Goal: Information Seeking & Learning: Learn about a topic

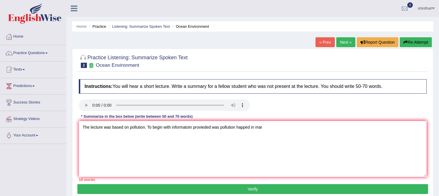
click at [326, 46] on link "« Prev" at bounding box center [325, 42] width 19 height 10
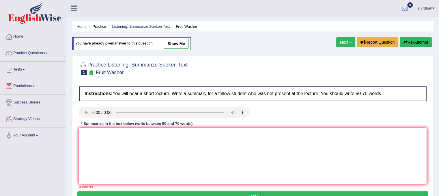
click at [172, 44] on link "show me" at bounding box center [176, 44] width 25 height 10
type textarea "The lecture was based on fruits and vegetables. To begin information provided f…"
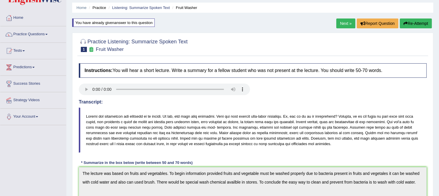
scroll to position [58, 0]
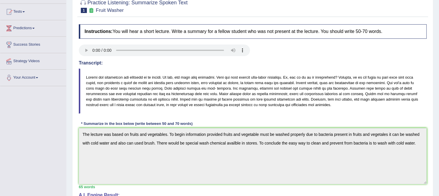
click at [89, 77] on blockquote at bounding box center [253, 90] width 348 height 45
drag, startPoint x: 105, startPoint y: 77, endPoint x: 194, endPoint y: 86, distance: 89.6
click at [189, 86] on blockquote at bounding box center [253, 90] width 348 height 45
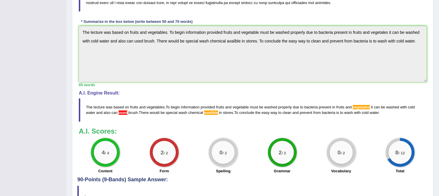
scroll to position [173, 0]
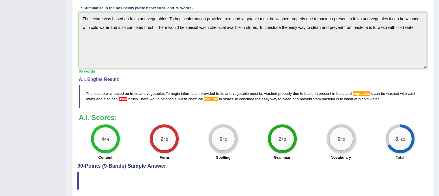
drag, startPoint x: 88, startPoint y: 92, endPoint x: 125, endPoint y: 93, distance: 36.7
click at [125, 93] on blockquote "The lecture was based on fruits and vegetables . To begin information provided …" at bounding box center [253, 96] width 348 height 23
drag, startPoint x: 114, startPoint y: 93, endPoint x: 135, endPoint y: 93, distance: 21.1
click at [134, 93] on blockquote "The lecture was based on fruits and vegetables . To begin information provided …" at bounding box center [253, 96] width 348 height 23
drag, startPoint x: 123, startPoint y: 93, endPoint x: 163, endPoint y: 94, distance: 39.6
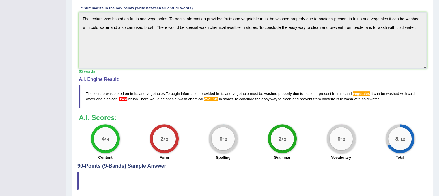
click at [163, 94] on blockquote "The lecture was based on fruits and vegetables . To begin information provided …" at bounding box center [253, 96] width 348 height 23
drag, startPoint x: 124, startPoint y: 93, endPoint x: 147, endPoint y: 95, distance: 22.6
click at [147, 95] on blockquote "The lecture was based on fruits and vegetables . To begin information provided …" at bounding box center [253, 96] width 348 height 23
click at [91, 92] on span "The" at bounding box center [89, 93] width 6 height 4
drag, startPoint x: 87, startPoint y: 93, endPoint x: 289, endPoint y: 100, distance: 202.0
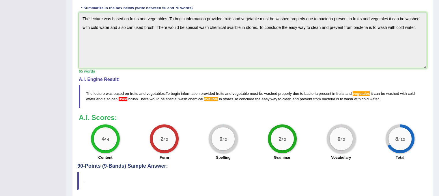
click at [286, 101] on blockquote "The lecture was based on fruits and vegetables . To begin information provided …" at bounding box center [253, 96] width 348 height 23
click at [88, 92] on span "The" at bounding box center [89, 93] width 6 height 4
drag, startPoint x: 88, startPoint y: 92, endPoint x: 118, endPoint y: 101, distance: 31.4
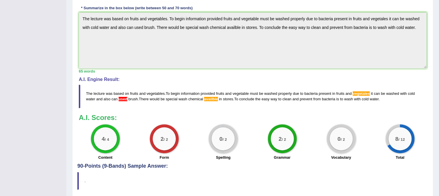
click at [118, 101] on blockquote "The lecture was based on fruits and vegetables . To begin information provided …" at bounding box center [253, 96] width 348 height 23
drag, startPoint x: 87, startPoint y: 91, endPoint x: 140, endPoint y: 101, distance: 53.7
click at [139, 101] on blockquote "The lecture was based on fruits and vegetables . To begin information provided …" at bounding box center [253, 96] width 348 height 23
drag, startPoint x: 125, startPoint y: 100, endPoint x: 153, endPoint y: 102, distance: 27.5
click at [153, 102] on blockquote "The lecture was based on fruits and vegetables . To begin information provided …" at bounding box center [253, 96] width 348 height 23
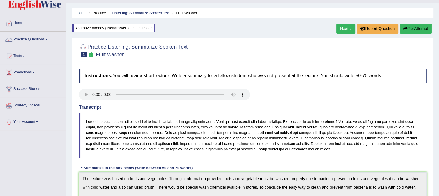
scroll to position [0, 0]
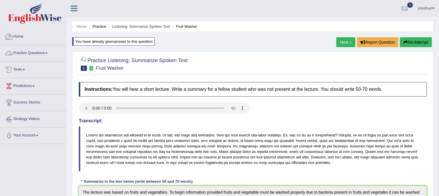
click at [25, 70] on link "Tests" at bounding box center [33, 69] width 66 height 14
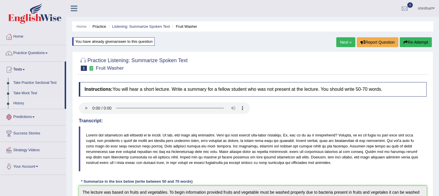
click at [24, 101] on link "History" at bounding box center [38, 103] width 54 height 10
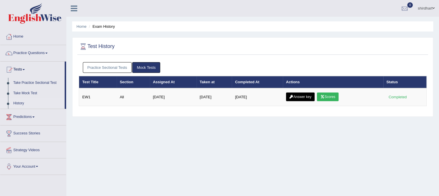
click at [105, 70] on link "Practice Sectional Tests" at bounding box center [107, 67] width 49 height 11
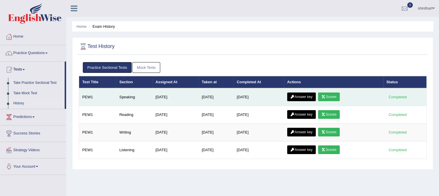
click at [333, 98] on link "Scores" at bounding box center [328, 96] width 21 height 9
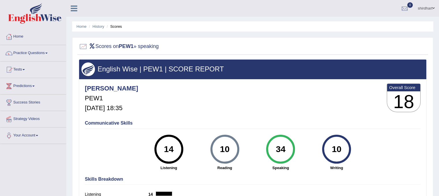
click at [44, 56] on link "Practice Questions" at bounding box center [33, 52] width 66 height 14
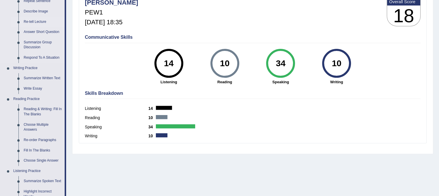
scroll to position [87, 0]
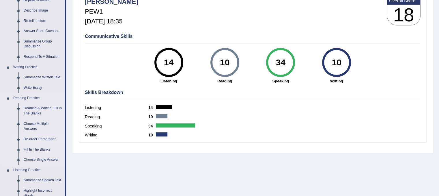
click at [42, 140] on link "Re-order Paragraphs" at bounding box center [43, 139] width 44 height 10
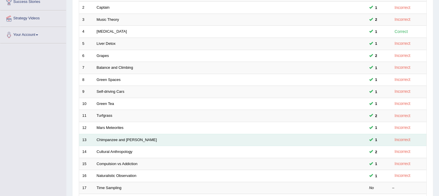
scroll to position [58, 0]
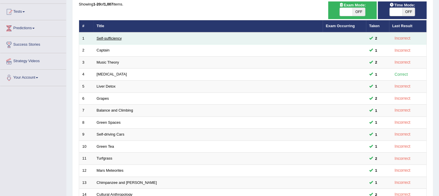
click at [107, 39] on link "Self-sufficiency" at bounding box center [109, 38] width 25 height 4
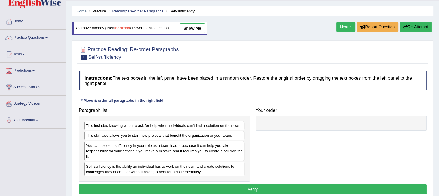
scroll to position [29, 0]
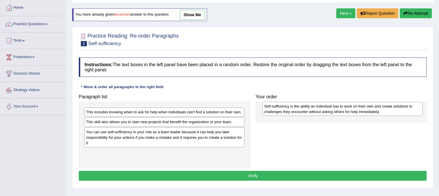
drag, startPoint x: 183, startPoint y: 146, endPoint x: 312, endPoint y: 109, distance: 134.7
click at [313, 109] on div "Self-sufficiency is the ability an individual has to work on their own and crea…" at bounding box center [343, 109] width 160 height 14
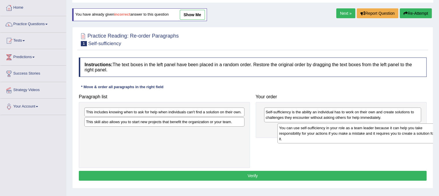
drag, startPoint x: 217, startPoint y: 139, endPoint x: 410, endPoint y: 135, distance: 193.3
click at [410, 135] on div "You can use self-sufficiency in your role as a team leader because it can help …" at bounding box center [358, 133] width 160 height 20
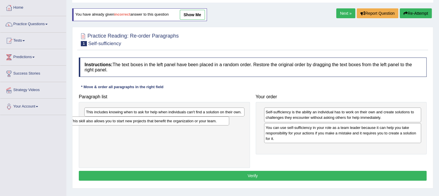
drag, startPoint x: 111, startPoint y: 120, endPoint x: 101, endPoint y: 120, distance: 9.5
click at [97, 120] on div "This skill also allows you to start new projects that benefit the organization …" at bounding box center [149, 120] width 160 height 9
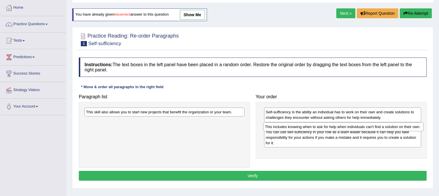
drag, startPoint x: 173, startPoint y: 112, endPoint x: 352, endPoint y: 127, distance: 179.4
click at [352, 127] on div "This includes knowing when to ask for help when individuals can't find a soluti…" at bounding box center [343, 126] width 160 height 9
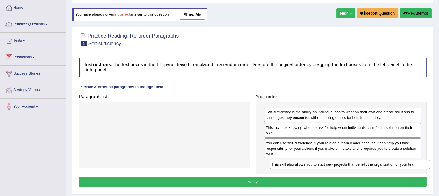
drag, startPoint x: 182, startPoint y: 110, endPoint x: 368, endPoint y: 162, distance: 193.5
click at [368, 162] on div "This skill also allows you to start new projects that benefit the organization …" at bounding box center [350, 164] width 160 height 9
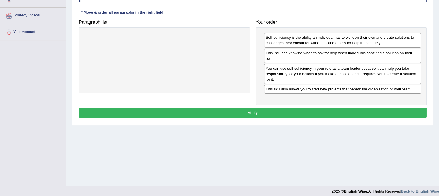
scroll to position [107, 0]
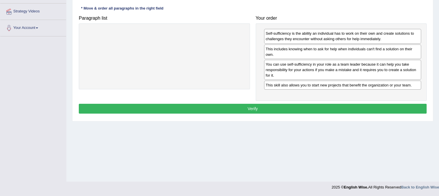
click at [257, 110] on button "Verify" at bounding box center [253, 109] width 348 height 10
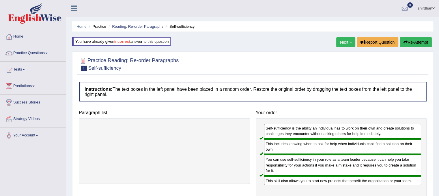
scroll to position [0, 0]
click at [341, 41] on link "Next »" at bounding box center [346, 42] width 19 height 10
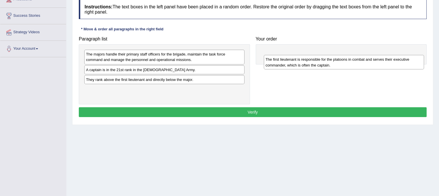
drag, startPoint x: 108, startPoint y: 90, endPoint x: 288, endPoint y: 57, distance: 182.8
click at [288, 57] on div "The first lieutenant is responsible for the platoons in combat and serves their…" at bounding box center [344, 62] width 160 height 14
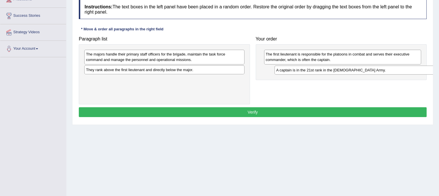
drag, startPoint x: 114, startPoint y: 69, endPoint x: 304, endPoint y: 70, distance: 190.4
click at [304, 70] on div "A captain is in the 21st rank in the [DEMOGRAPHIC_DATA] Army." at bounding box center [355, 70] width 160 height 9
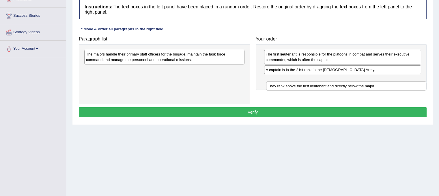
drag, startPoint x: 138, startPoint y: 69, endPoint x: 322, endPoint y: 82, distance: 184.7
click at [321, 84] on div "They rank above the first lieutenant and directly below the major." at bounding box center [346, 85] width 160 height 9
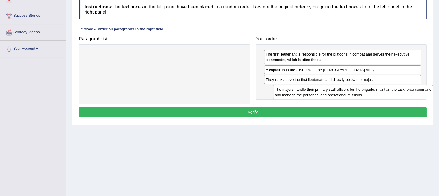
drag, startPoint x: 146, startPoint y: 55, endPoint x: 334, endPoint y: 90, distance: 192.2
click at [334, 90] on div "The majors handle their primary staff officers for the brigade, maintain the ta…" at bounding box center [353, 92] width 160 height 14
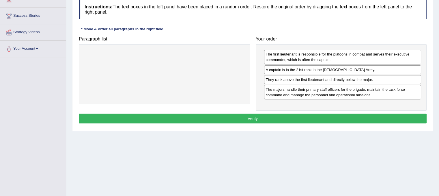
click at [321, 119] on button "Verify" at bounding box center [253, 119] width 348 height 10
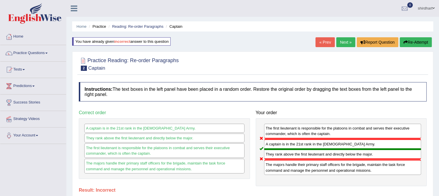
click at [414, 42] on button "Re-Attempt" at bounding box center [416, 42] width 32 height 10
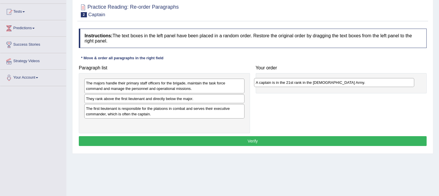
drag, startPoint x: 147, startPoint y: 98, endPoint x: 304, endPoint y: 83, distance: 157.5
click at [304, 83] on div "A captain is in the 21st rank in the US Army." at bounding box center [334, 82] width 160 height 9
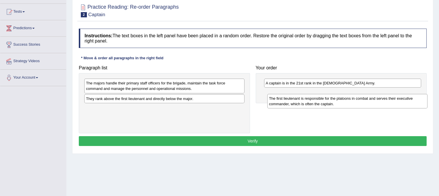
drag, startPoint x: 176, startPoint y: 109, endPoint x: 358, endPoint y: 100, distance: 182.2
click at [358, 100] on div "The first lieutenant is responsible for the platoons in combat and serves their…" at bounding box center [347, 101] width 160 height 14
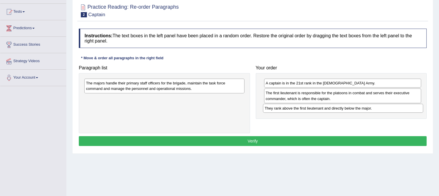
drag, startPoint x: 128, startPoint y: 99, endPoint x: 307, endPoint y: 109, distance: 179.1
click at [307, 109] on div "They rank above the first lieutenant and directly below the major." at bounding box center [343, 108] width 160 height 9
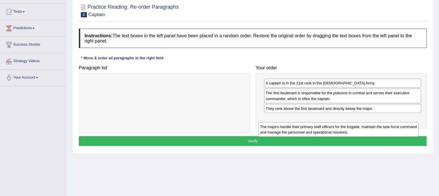
drag, startPoint x: 205, startPoint y: 86, endPoint x: 380, endPoint y: 121, distance: 178.6
click at [379, 122] on div "The majors handle their primary staff officers for the brigade, maintain the ta…" at bounding box center [339, 129] width 160 height 14
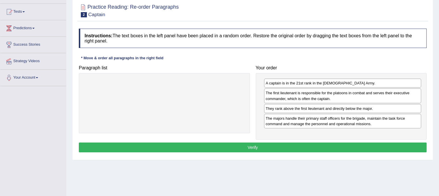
click at [358, 148] on button "Verify" at bounding box center [253, 147] width 348 height 10
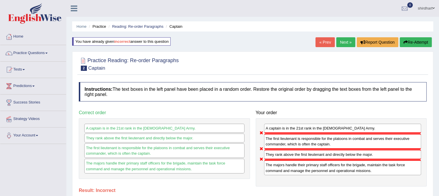
click at [339, 41] on link "Next »" at bounding box center [346, 42] width 19 height 10
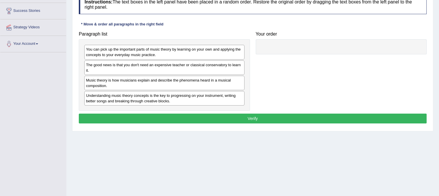
scroll to position [107, 0]
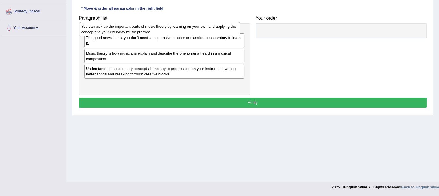
drag, startPoint x: 110, startPoint y: 36, endPoint x: 105, endPoint y: 29, distance: 8.1
click at [105, 29] on div "You can pick up the important parts of music theory by learning on your own and…" at bounding box center [160, 29] width 160 height 14
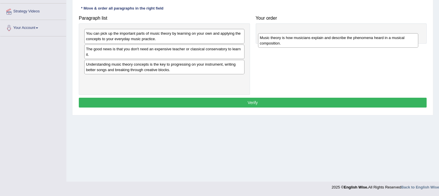
drag, startPoint x: 112, startPoint y: 68, endPoint x: 286, endPoint y: 42, distance: 175.9
click at [286, 42] on div "Music theory is how musicians explain and describe the phenomena heard in a mus…" at bounding box center [338, 40] width 160 height 14
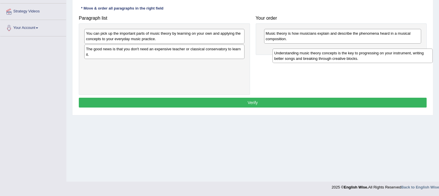
drag, startPoint x: 131, startPoint y: 68, endPoint x: 302, endPoint y: 52, distance: 171.8
click at [302, 52] on div "Understanding music theory concepts is the key to progressing on your instrumen…" at bounding box center [353, 56] width 160 height 14
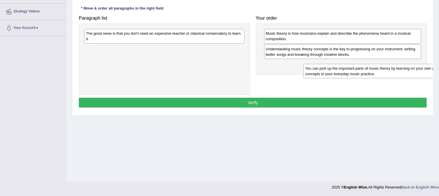
drag, startPoint x: 175, startPoint y: 35, endPoint x: 349, endPoint y: 69, distance: 177.5
click at [350, 70] on div "You can pick up the important parts of music theory by learning on your own and…" at bounding box center [384, 71] width 160 height 14
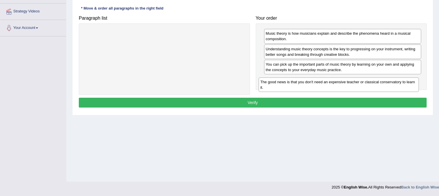
drag, startPoint x: 176, startPoint y: 34, endPoint x: 350, endPoint y: 82, distance: 181.1
click at [350, 82] on div "The good news is that you don't need an expensive teacher or classical conserva…" at bounding box center [339, 84] width 160 height 14
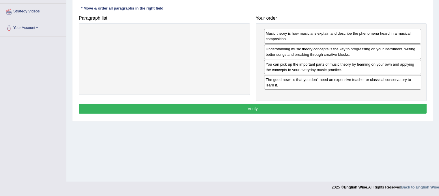
click at [330, 104] on button "Verify" at bounding box center [253, 109] width 348 height 10
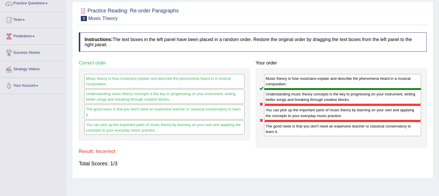
scroll to position [79, 0]
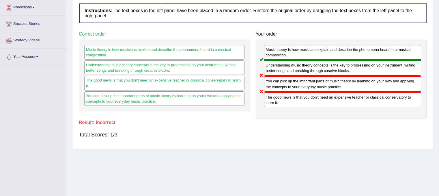
drag, startPoint x: 306, startPoint y: 84, endPoint x: 306, endPoint y: 96, distance: 11.8
click at [306, 96] on div "Music theory is how musicians explain and describe the phenomena heard in a mus…" at bounding box center [341, 79] width 171 height 79
drag, startPoint x: 276, startPoint y: 80, endPoint x: 277, endPoint y: 87, distance: 6.9
click at [277, 87] on div "You can pick up the important parts of music theory by learning on your own and…" at bounding box center [342, 84] width 157 height 16
click at [276, 100] on div "The good news is that you don't need an expensive teacher or classical conserva…" at bounding box center [342, 99] width 157 height 15
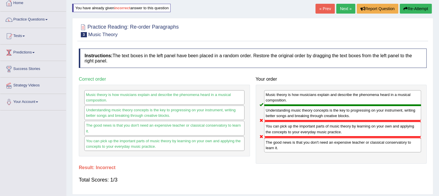
scroll to position [0, 0]
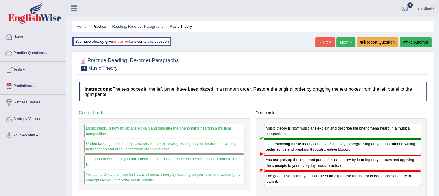
drag, startPoint x: 34, startPoint y: 52, endPoint x: 33, endPoint y: 58, distance: 6.4
click at [34, 52] on link "Practice Questions" at bounding box center [33, 52] width 66 height 14
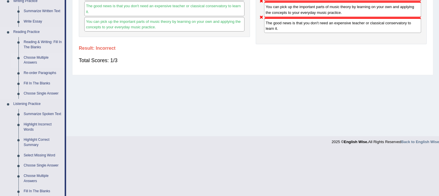
scroll to position [144, 0]
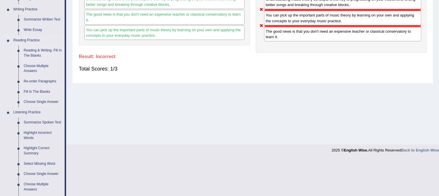
click at [51, 51] on link "Reading & Writing: Fill In The Blanks" at bounding box center [43, 52] width 44 height 15
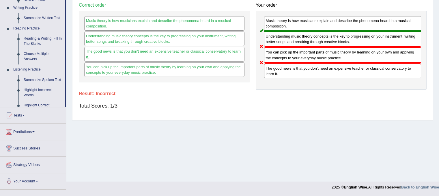
scroll to position [107, 0]
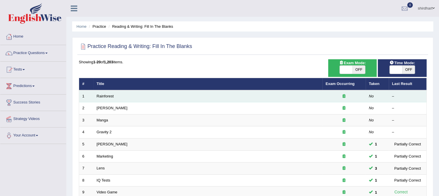
click at [104, 98] on td "Rainforest" at bounding box center [208, 96] width 229 height 12
click at [104, 95] on link "Rainforest" at bounding box center [105, 96] width 17 height 4
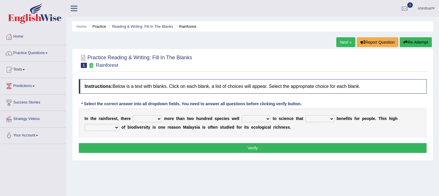
click at [142, 119] on select "have can be has is" at bounding box center [147, 118] width 29 height 7
click at [157, 116] on select "have can be has is" at bounding box center [147, 118] width 29 height 7
click at [27, 55] on link "Practice Questions" at bounding box center [33, 52] width 66 height 14
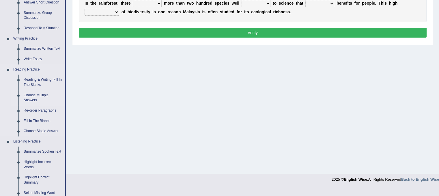
scroll to position [116, 0]
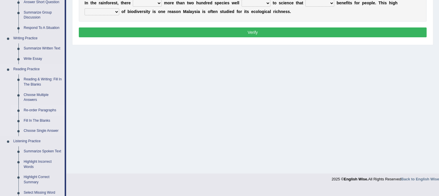
click at [38, 111] on link "Re-order Paragraphs" at bounding box center [43, 110] width 44 height 10
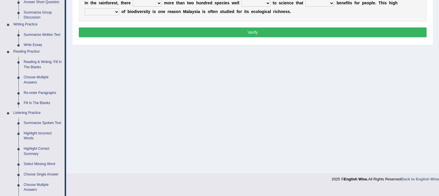
scroll to position [107, 0]
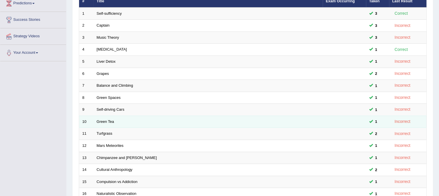
scroll to position [116, 0]
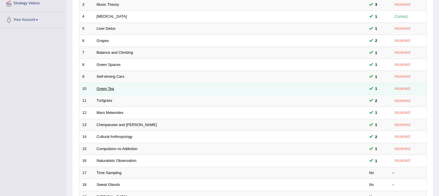
click at [106, 87] on link "Green Tea" at bounding box center [105, 88] width 17 height 4
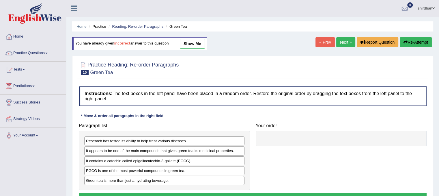
click at [195, 44] on link "show me" at bounding box center [192, 44] width 25 height 10
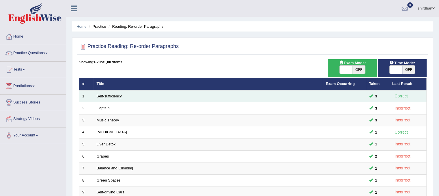
click at [104, 98] on td "Self-sufficiency" at bounding box center [208, 96] width 229 height 12
click at [106, 95] on link "Self-sufficiency" at bounding box center [109, 96] width 25 height 4
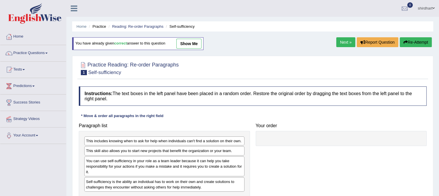
click at [186, 44] on link "show me" at bounding box center [188, 44] width 25 height 10
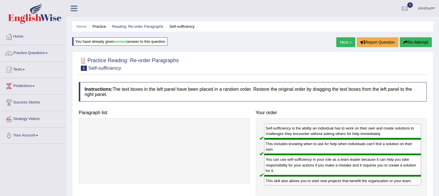
click at [26, 71] on link "Tests" at bounding box center [33, 69] width 66 height 14
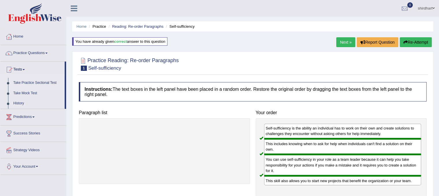
click at [31, 84] on link "Take Practice Sectional Test" at bounding box center [38, 83] width 54 height 10
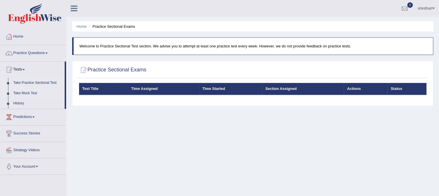
click at [33, 95] on link "Take Mock Test" at bounding box center [38, 93] width 54 height 10
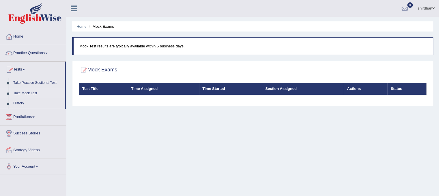
click at [18, 67] on link "Tests" at bounding box center [32, 69] width 64 height 14
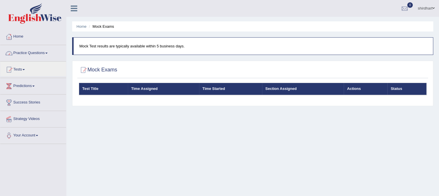
click at [32, 55] on link "Practice Questions" at bounding box center [33, 52] width 66 height 14
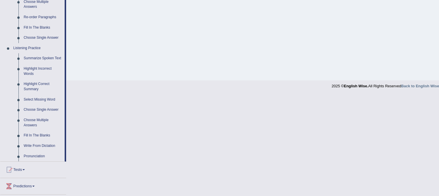
scroll to position [199, 0]
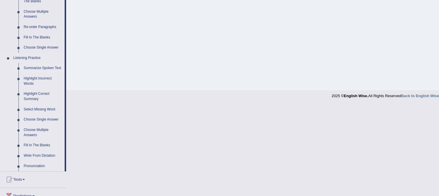
click at [46, 71] on link "Summarize Spoken Text" at bounding box center [43, 68] width 44 height 10
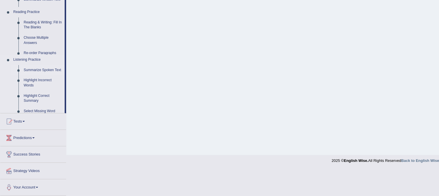
scroll to position [107, 0]
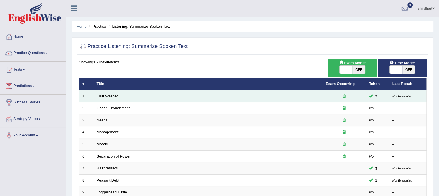
click at [103, 95] on link "Fruit Washer" at bounding box center [107, 96] width 21 height 4
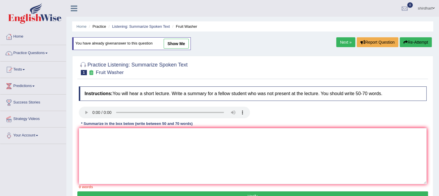
click at [187, 44] on link "show me" at bounding box center [176, 44] width 25 height 10
type textarea "The lecture was based on fruits and vegetables. To begin information provided f…"
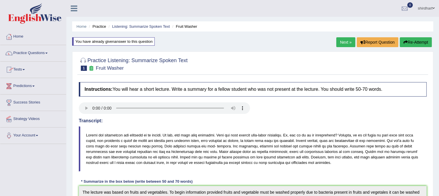
click at [38, 52] on link "Practice Questions" at bounding box center [33, 52] width 66 height 14
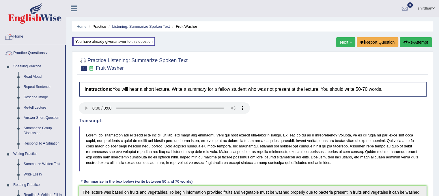
click at [22, 35] on link "Home" at bounding box center [33, 36] width 66 height 14
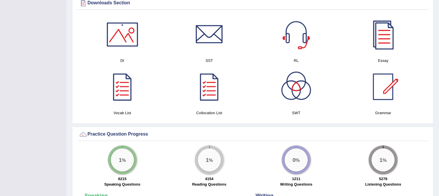
scroll to position [289, 0]
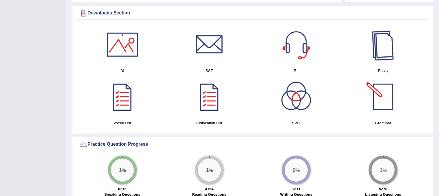
click at [391, 43] on div at bounding box center [383, 44] width 40 height 40
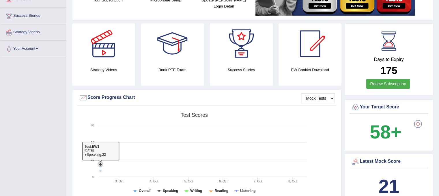
scroll to position [0, 0]
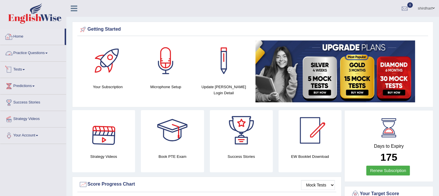
click at [34, 50] on link "Practice Questions" at bounding box center [33, 52] width 66 height 14
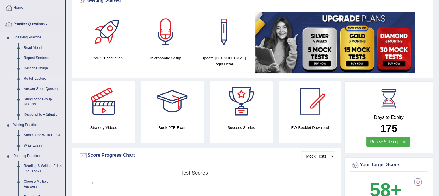
scroll to position [58, 0]
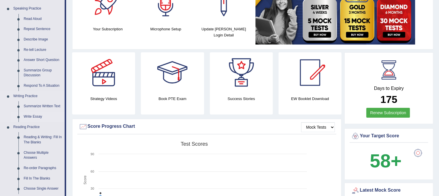
click at [31, 114] on link "Write Essay" at bounding box center [43, 116] width 44 height 10
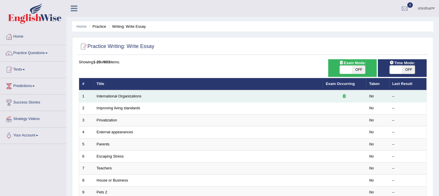
click at [127, 98] on td "International Organizations" at bounding box center [208, 96] width 229 height 12
click at [127, 96] on link "International Organizations" at bounding box center [119, 96] width 45 height 4
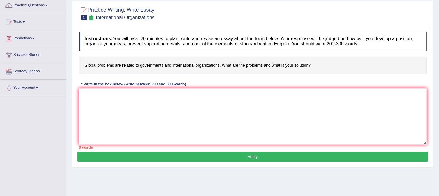
scroll to position [58, 0]
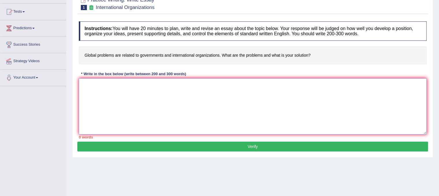
click at [214, 83] on textarea at bounding box center [253, 106] width 348 height 56
drag, startPoint x: 244, startPoint y: 55, endPoint x: 272, endPoint y: 56, distance: 28.0
click at [244, 56] on h4 "Global problems are related to governments and international organizations. Wha…" at bounding box center [253, 56] width 348 height 18
click at [153, 96] on textarea at bounding box center [253, 106] width 348 height 56
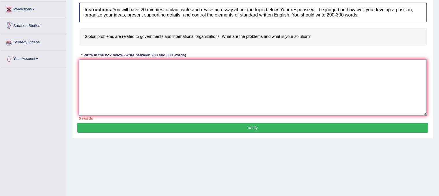
scroll to position [87, 0]
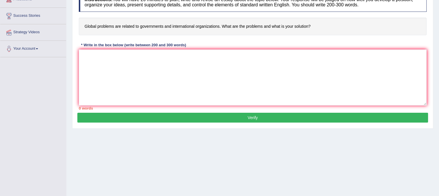
drag, startPoint x: 209, startPoint y: 121, endPoint x: 209, endPoint y: 114, distance: 6.6
click at [209, 120] on button "Verify" at bounding box center [252, 118] width 351 height 10
click at [187, 120] on button "Verify" at bounding box center [252, 118] width 351 height 10
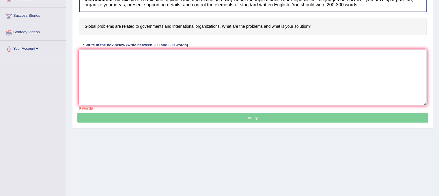
click at [187, 120] on p "Verify" at bounding box center [252, 55] width 351 height 134
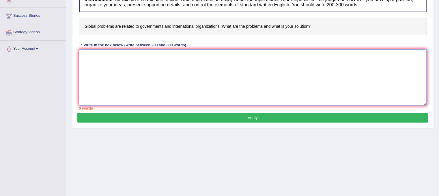
click at [197, 90] on textarea at bounding box center [253, 77] width 348 height 56
type textarea "jugv"
click at [210, 119] on button "Verify" at bounding box center [252, 118] width 351 height 10
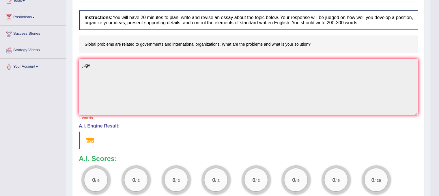
scroll to position [0, 0]
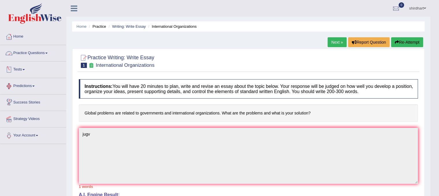
click at [46, 56] on link "Practice Questions" at bounding box center [33, 52] width 66 height 14
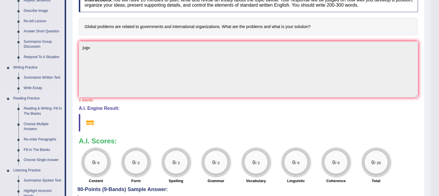
scroll to position [87, 0]
click at [48, 79] on link "Summarize Written Text" at bounding box center [43, 77] width 44 height 10
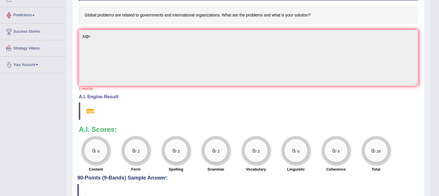
scroll to position [125, 0]
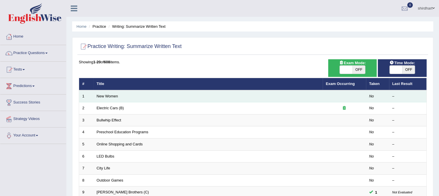
click at [95, 100] on td "New Women" at bounding box center [208, 96] width 229 height 12
click at [104, 95] on link "New Women" at bounding box center [107, 96] width 21 height 4
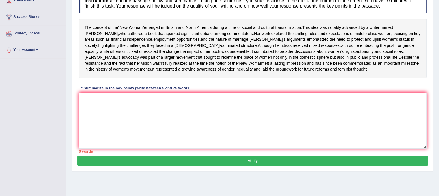
scroll to position [87, 0]
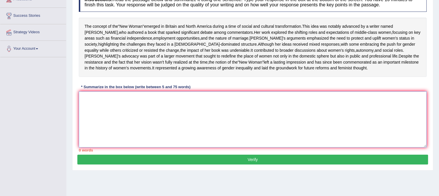
click at [93, 139] on textarea at bounding box center [253, 119] width 348 height 56
type textarea "vfhg"
click at [150, 164] on button "Verify" at bounding box center [252, 160] width 351 height 10
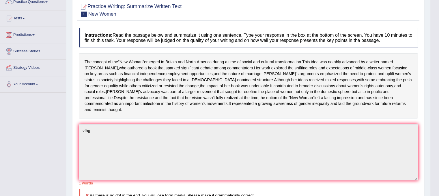
scroll to position [58, 0]
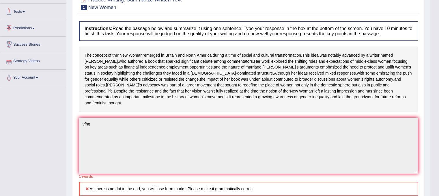
click at [22, 12] on link "Tests" at bounding box center [33, 11] width 66 height 14
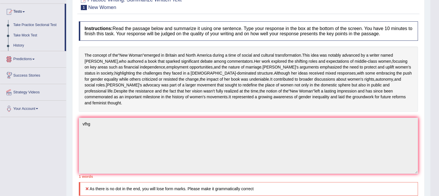
scroll to position [0, 0]
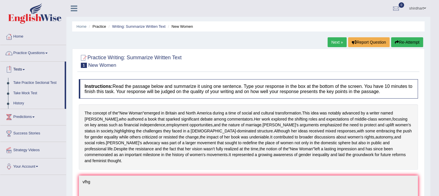
click at [31, 53] on link "Practice Questions" at bounding box center [33, 52] width 66 height 14
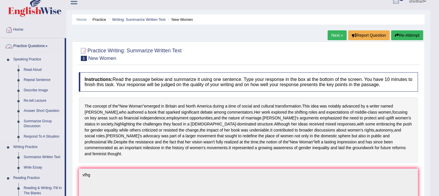
scroll to position [58, 0]
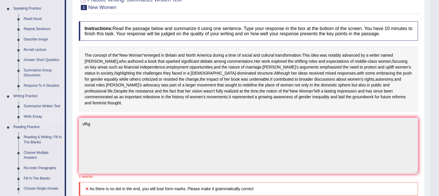
click at [34, 117] on link "Write Essay" at bounding box center [43, 116] width 44 height 10
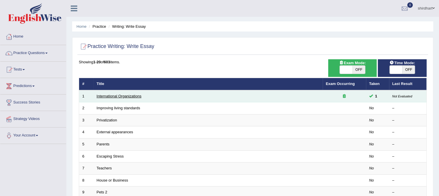
click at [104, 95] on link "International Organizations" at bounding box center [119, 96] width 45 height 4
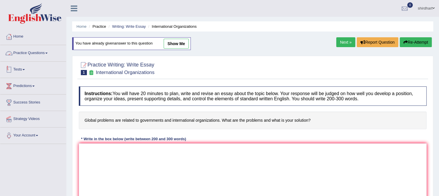
click at [37, 50] on link "Practice Questions" at bounding box center [33, 52] width 66 height 14
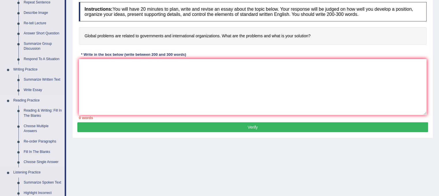
scroll to position [87, 0]
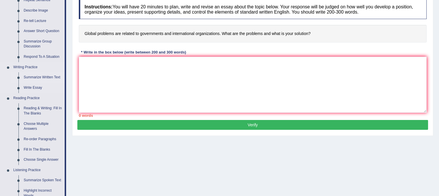
click at [38, 79] on link "Summarize Written Text" at bounding box center [43, 77] width 44 height 10
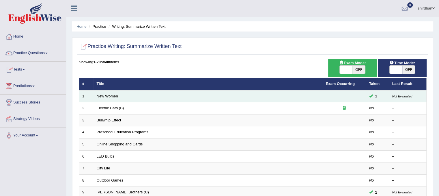
click at [105, 96] on link "New Women" at bounding box center [107, 96] width 21 height 4
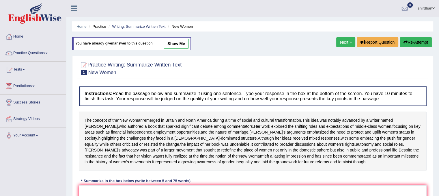
click at [172, 41] on link "show me" at bounding box center [176, 44] width 25 height 10
type textarea "vfhg"
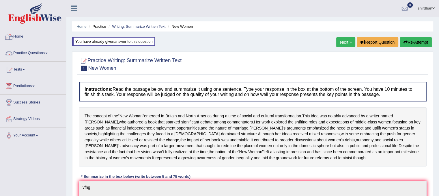
click at [15, 36] on link "Home" at bounding box center [33, 36] width 66 height 14
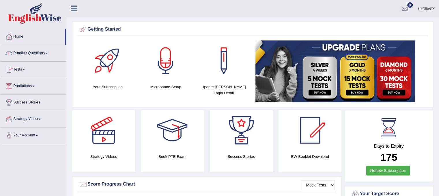
click at [31, 54] on link "Practice Questions" at bounding box center [33, 52] width 66 height 14
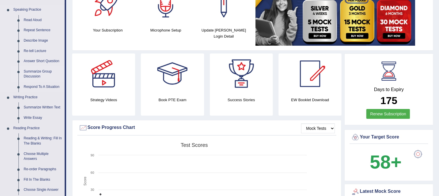
scroll to position [58, 0]
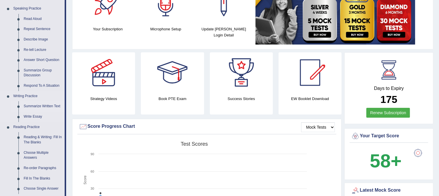
click at [39, 105] on link "Summarize Written Text" at bounding box center [43, 106] width 44 height 10
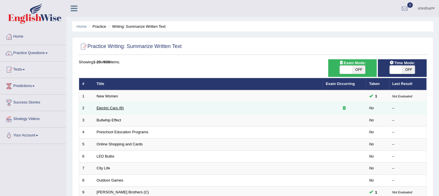
click at [106, 107] on link "Electric Cars (B)" at bounding box center [110, 108] width 27 height 4
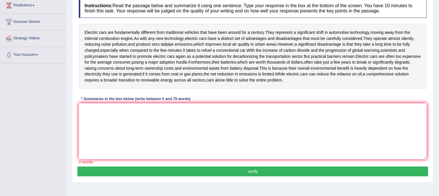
scroll to position [87, 0]
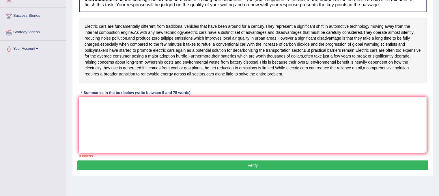
click at [165, 92] on div "* Summarize in the box below (write between 5 and 75 words)" at bounding box center [136, 92] width 114 height 5
click at [158, 116] on textarea at bounding box center [253, 125] width 348 height 56
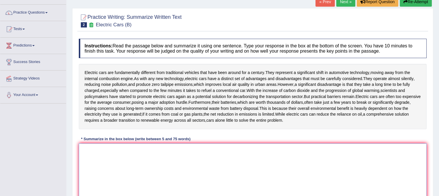
scroll to position [0, 0]
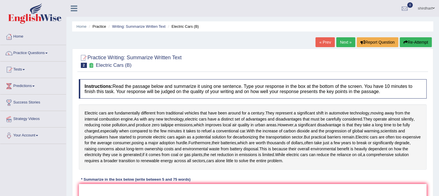
click at [346, 40] on link "Next »" at bounding box center [346, 42] width 19 height 10
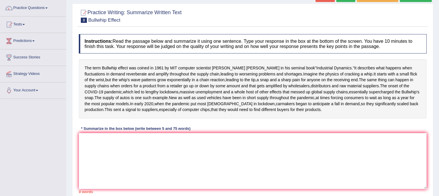
scroll to position [87, 0]
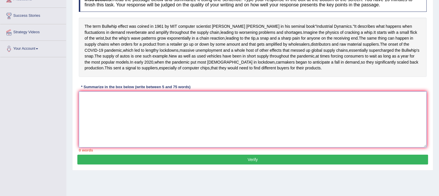
click at [126, 133] on textarea at bounding box center [253, 119] width 348 height 56
click at [102, 133] on textarea at bounding box center [253, 119] width 348 height 56
click at [109, 131] on textarea at bounding box center [253, 119] width 348 height 56
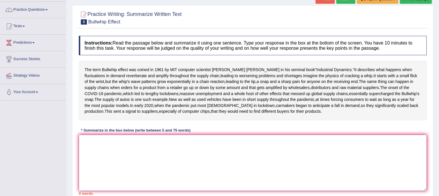
scroll to position [0, 0]
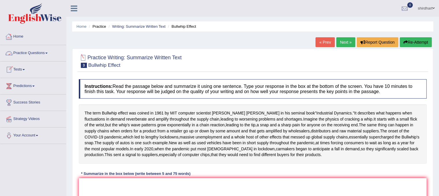
click at [42, 54] on link "Practice Questions" at bounding box center [33, 52] width 66 height 14
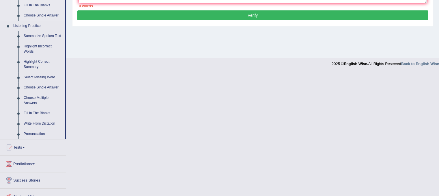
scroll to position [231, 0]
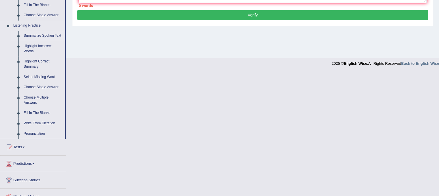
click at [42, 37] on link "Summarize Spoken Text" at bounding box center [43, 36] width 44 height 10
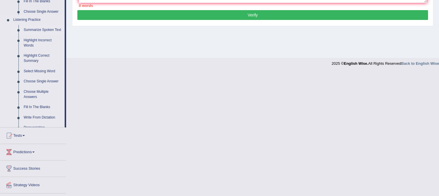
scroll to position [109, 0]
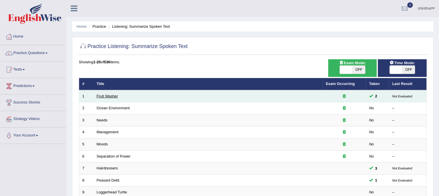
click at [116, 94] on link "Fruit Washer" at bounding box center [107, 96] width 21 height 4
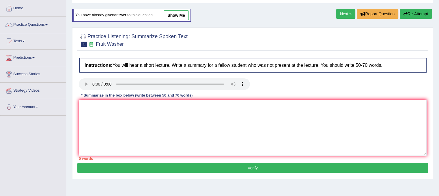
scroll to position [58, 0]
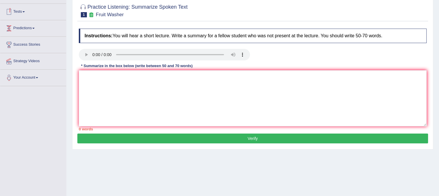
click at [23, 12] on link "Tests" at bounding box center [33, 11] width 66 height 14
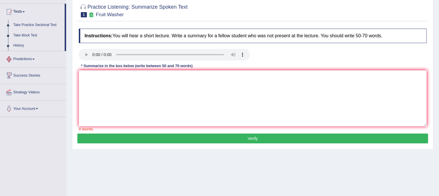
click at [27, 59] on link "Predictions" at bounding box center [33, 58] width 66 height 14
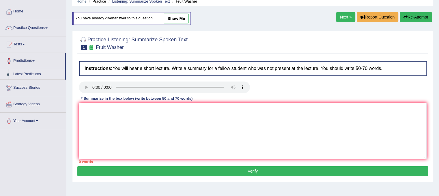
scroll to position [0, 0]
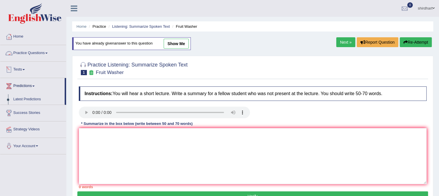
click at [36, 54] on link "Practice Questions" at bounding box center [33, 52] width 66 height 14
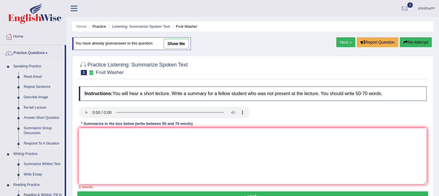
scroll to position [29, 0]
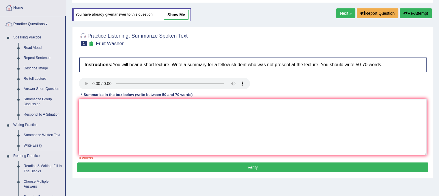
click at [40, 135] on link "Summarize Written Text" at bounding box center [43, 135] width 44 height 10
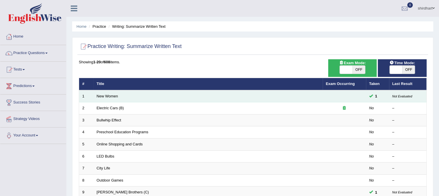
click at [95, 94] on td "New Women" at bounding box center [208, 96] width 229 height 12
click at [109, 94] on link "New Women" at bounding box center [107, 96] width 21 height 4
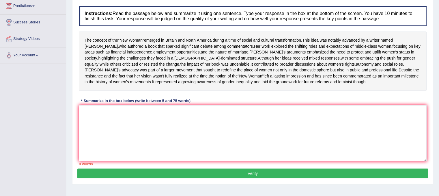
scroll to position [87, 0]
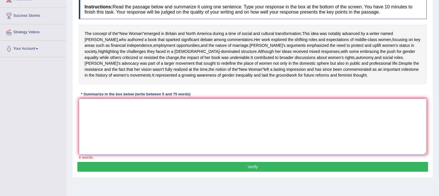
click at [108, 127] on textarea at bounding box center [253, 126] width 348 height 56
click at [101, 124] on textarea at bounding box center [253, 126] width 348 height 56
click at [158, 137] on textarea at bounding box center [253, 126] width 348 height 56
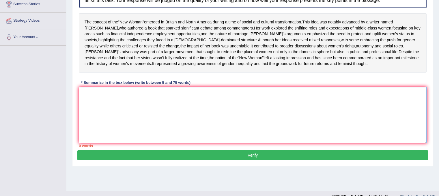
scroll to position [107, 0]
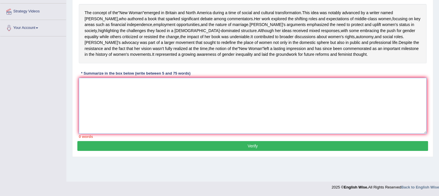
click at [130, 103] on textarea at bounding box center [253, 106] width 348 height 56
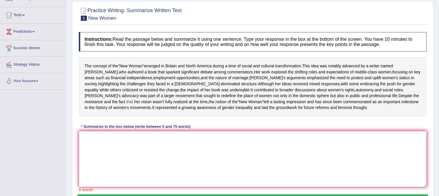
scroll to position [50, 0]
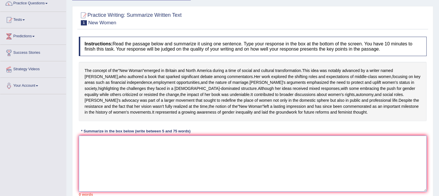
click at [128, 162] on textarea at bounding box center [253, 163] width 348 height 56
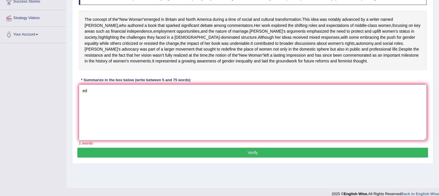
scroll to position [107, 0]
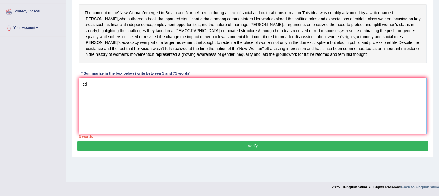
type textarea "e"
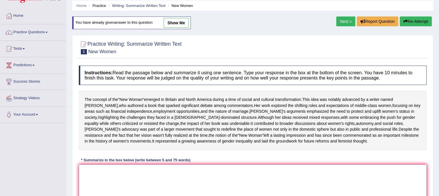
scroll to position [79, 0]
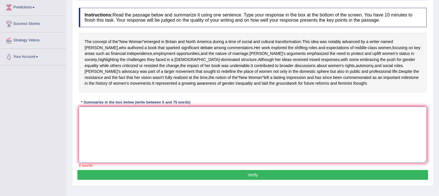
click at [98, 130] on textarea at bounding box center [253, 135] width 348 height 56
drag, startPoint x: 107, startPoint y: 98, endPoint x: 163, endPoint y: 103, distance: 56.0
click at [163, 92] on div "The concept of the " New Woman " emerged in [GEOGRAPHIC_DATA] and [GEOGRAPHIC_D…" at bounding box center [253, 62] width 348 height 59
click at [129, 86] on span "women's" at bounding box center [121, 83] width 16 height 6
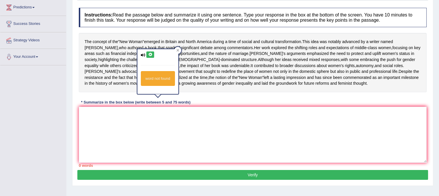
click at [142, 55] on icon at bounding box center [143, 55] width 5 height 4
click at [151, 55] on icon at bounding box center [150, 54] width 4 height 3
click at [158, 79] on div "word not found" at bounding box center [158, 78] width 34 height 15
click at [151, 92] on div "The concept of the " New Woman " emerged in [GEOGRAPHIC_DATA] and [GEOGRAPHIC_D…" at bounding box center [253, 62] width 348 height 59
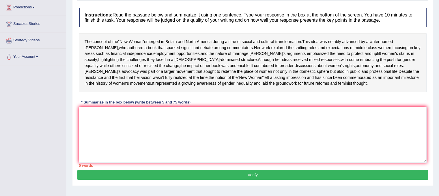
drag, startPoint x: 81, startPoint y: 95, endPoint x: 147, endPoint y: 92, distance: 65.9
click at [147, 92] on div "The concept of the " New Woman " emerged in [GEOGRAPHIC_DATA] and [GEOGRAPHIC_D…" at bounding box center [253, 62] width 348 height 59
click at [118, 81] on span "the" at bounding box center [114, 78] width 5 height 6
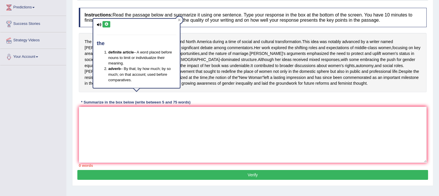
click at [151, 86] on span "movements" at bounding box center [140, 83] width 21 height 6
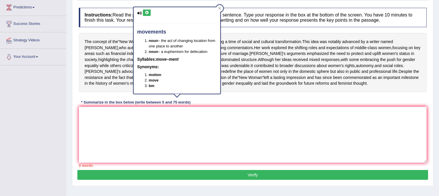
click at [143, 105] on div "* Summarize in the box below (write between 5 and 75 words)" at bounding box center [136, 101] width 114 height 5
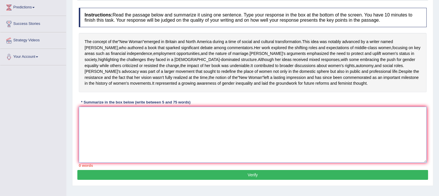
click at [141, 129] on textarea at bounding box center [253, 135] width 348 height 56
type textarea "t"
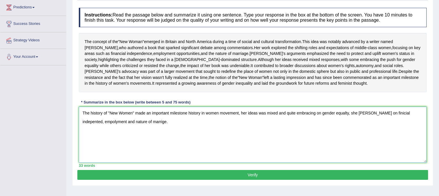
drag, startPoint x: 81, startPoint y: 128, endPoint x: 175, endPoint y: 140, distance: 94.4
click at [175, 140] on textarea "The history of "New Women" made an important milestone history in women movemen…" at bounding box center [253, 135] width 348 height 56
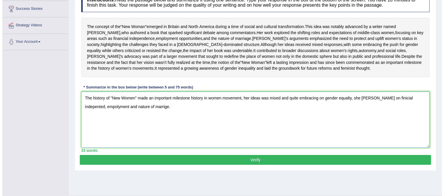
scroll to position [107, 0]
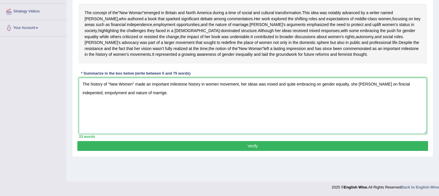
type textarea "The history of "New Women" made an important milestone history in women movemen…"
click at [216, 151] on button "Verify" at bounding box center [252, 146] width 351 height 10
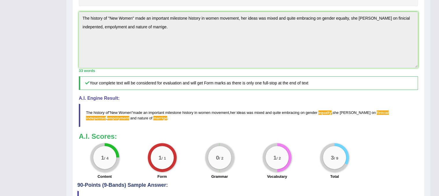
scroll to position [29, 0]
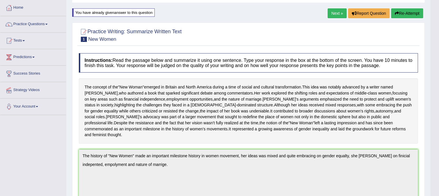
click at [403, 12] on button "Re-Attempt" at bounding box center [407, 13] width 32 height 10
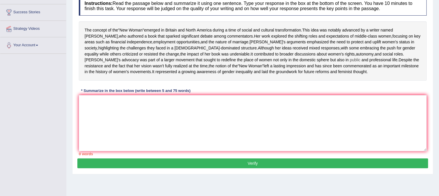
scroll to position [107, 0]
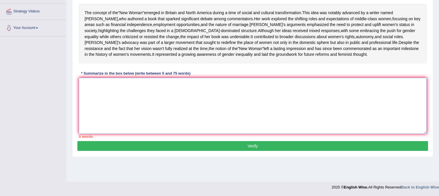
click at [185, 114] on textarea at bounding box center [253, 106] width 348 height 56
paste textarea "The history of "New Women" made an important milestone history in women movemen…"
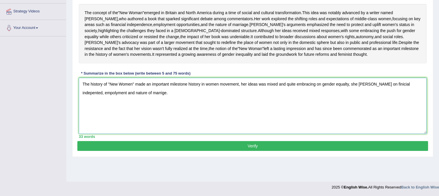
click at [385, 101] on textarea "The history of "New Women" made an important milestone history in women movemen…" at bounding box center [253, 106] width 348 height 56
click at [306, 100] on textarea "The history of "New Women" made an important milestone history in women movemen…" at bounding box center [253, 106] width 348 height 56
click at [315, 100] on textarea "The history of "New Women" made an important milestone history in women movemen…" at bounding box center [253, 106] width 348 height 56
click at [144, 107] on textarea "The history of "New Women" made an important milestone history in women movemen…" at bounding box center [253, 106] width 348 height 56
click at [148, 108] on textarea "The history of "New Women" made an important milestone history in women movemen…" at bounding box center [253, 106] width 348 height 56
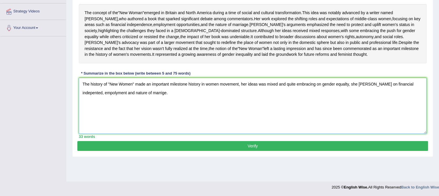
drag, startPoint x: 81, startPoint y: 101, endPoint x: 182, endPoint y: 122, distance: 103.4
click at [180, 123] on textarea "The history of "New Women" made an important milestone history in women movemen…" at bounding box center [253, 106] width 348 height 56
type textarea "The history of "New Women" made an important milestone history in women movemen…"
click at [198, 151] on button "Verify" at bounding box center [252, 146] width 351 height 10
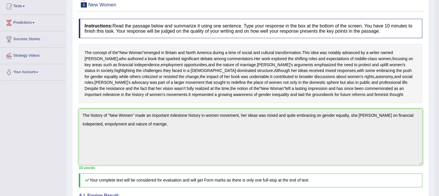
scroll to position [16, 0]
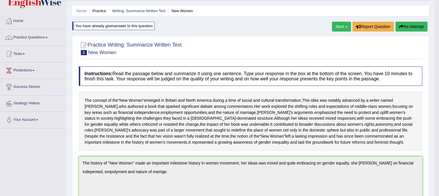
click at [404, 25] on button "Re-Attempt" at bounding box center [412, 27] width 32 height 10
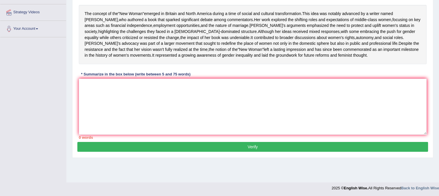
scroll to position [107, 0]
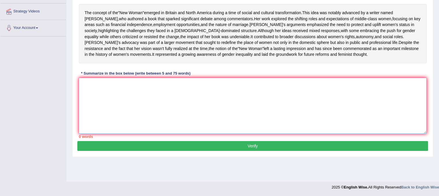
click at [193, 109] on textarea at bounding box center [253, 106] width 348 height 56
paste textarea "The history of "New Women" made an important milestone history in women movemen…"
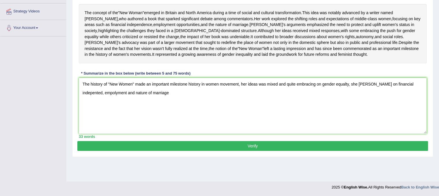
drag, startPoint x: 216, startPoint y: 25, endPoint x: 165, endPoint y: 108, distance: 98.2
click at [165, 108] on div "Instructions: Read the passage below and summarize it using one sentence. Type …" at bounding box center [252, 58] width 351 height 165
click at [415, 100] on textarea "The history of "New Women" made an important milestone history in women movemen…" at bounding box center [253, 106] width 348 height 56
click at [238, 134] on textarea "The history of "New Women" made an important milestone history in women movemen…" at bounding box center [253, 106] width 348 height 56
drag, startPoint x: 82, startPoint y: 98, endPoint x: 172, endPoint y: 119, distance: 92.6
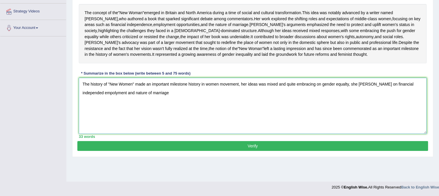
click at [172, 119] on textarea "The history of "New Women" made an important milestone history in women movemen…" at bounding box center [253, 106] width 348 height 56
type textarea "The history of "New Women" made an important milestone history in women movemen…"
click at [170, 151] on button "Verify" at bounding box center [252, 146] width 351 height 10
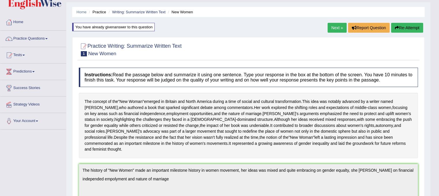
scroll to position [0, 0]
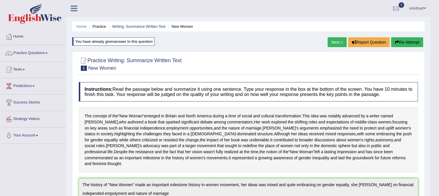
click at [403, 42] on button "Re-Attempt" at bounding box center [407, 42] width 32 height 10
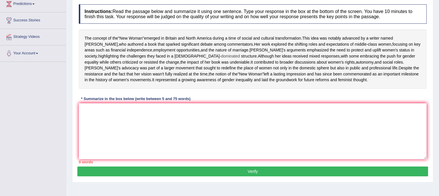
scroll to position [107, 0]
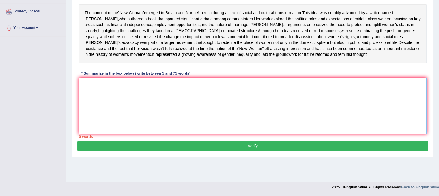
click at [184, 114] on textarea at bounding box center [253, 106] width 348 height 56
paste textarea "The history of "New Women" made an important milestone history in women movemen…"
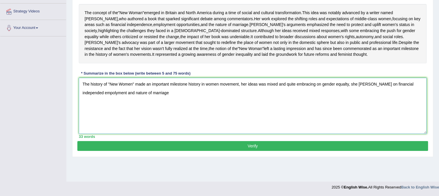
click at [418, 102] on textarea "The history of "New Women" made an important milestone history in women movemen…" at bounding box center [253, 106] width 348 height 56
type textarea "The history of "New Women" made an important milestone history in women movemen…"
click at [367, 151] on button "Verify" at bounding box center [252, 146] width 351 height 10
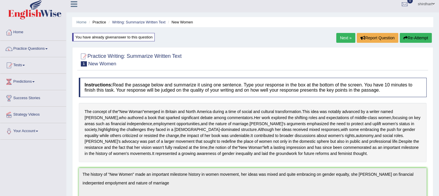
scroll to position [0, 0]
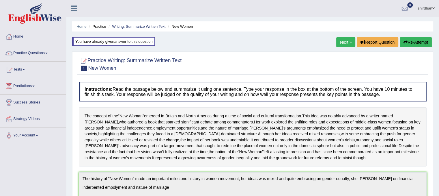
click at [415, 46] on button "Re-Attempt" at bounding box center [416, 42] width 32 height 10
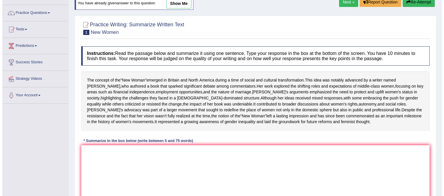
scroll to position [107, 0]
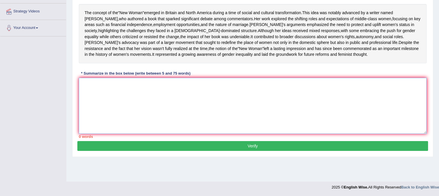
click at [120, 134] on textarea at bounding box center [253, 106] width 348 height 56
paste textarea "The history of "New Women" made an important milestone history in women movemen…"
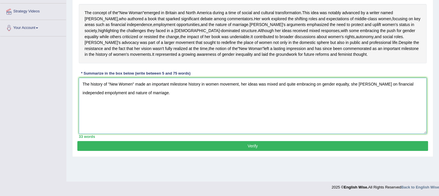
drag, startPoint x: 81, startPoint y: 101, endPoint x: 180, endPoint y: 129, distance: 102.3
click at [180, 129] on textarea "The history of "New Women" made an important milestone history in women movemen…" at bounding box center [253, 106] width 348 height 56
type textarea "The history of "New Women" made an important milestone history in women movemen…"
click at [177, 151] on button "Verify" at bounding box center [252, 146] width 351 height 10
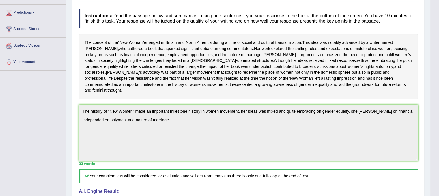
scroll to position [0, 0]
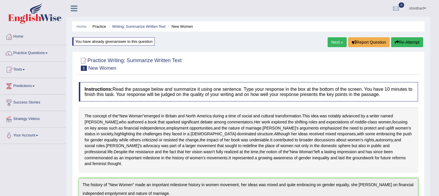
click at [334, 43] on link "Next »" at bounding box center [337, 42] width 19 height 10
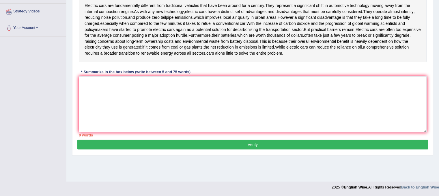
scroll to position [50, 0]
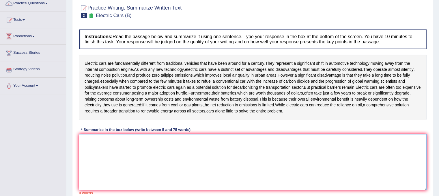
click at [123, 172] on textarea at bounding box center [253, 162] width 348 height 56
type textarea "t"
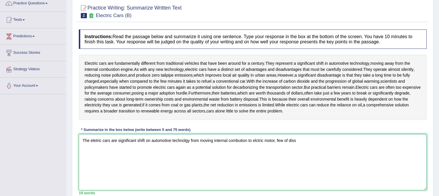
click at [304, 140] on textarea "The eletric cars are significant shift on automotive technolgy from moving inte…" at bounding box center [253, 162] width 348 height 56
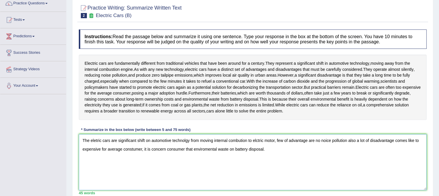
drag, startPoint x: 81, startPoint y: 138, endPoint x: 303, endPoint y: 177, distance: 224.9
click at [303, 177] on textarea "The eletric cars are significant shift on automotive technolgy from moving inte…" at bounding box center [253, 162] width 348 height 56
click at [336, 180] on textarea "The eletric cars are significant shift on automotive technolgy from moving inte…" at bounding box center [253, 162] width 348 height 56
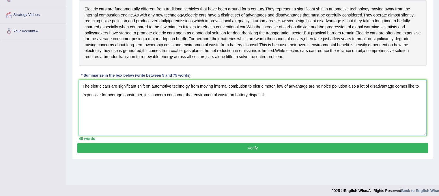
scroll to position [107, 0]
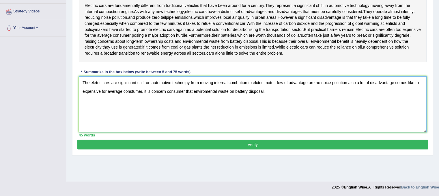
type textarea "The eletric cars are significant shift on automotive technolgy from moving inte…"
click at [297, 141] on button "Verify" at bounding box center [252, 145] width 351 height 10
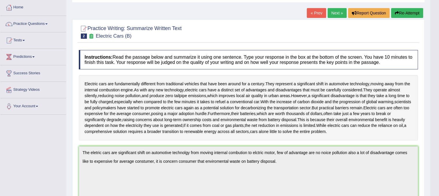
scroll to position [0, 0]
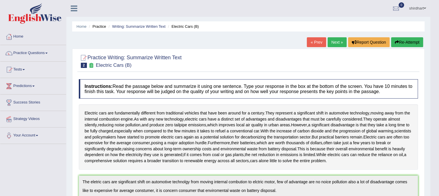
click at [410, 44] on button "Re-Attempt" at bounding box center [407, 42] width 32 height 10
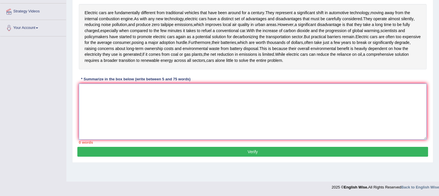
click at [163, 96] on textarea at bounding box center [253, 111] width 348 height 56
paste textarea "The eletric cars are significant shift on automotive technolgy from moving inte…"
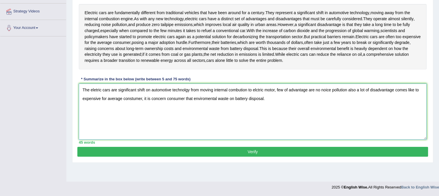
click at [102, 89] on textarea "The eletric cars are significant shift on automotive technolgy from moving inte…" at bounding box center [253, 111] width 348 height 56
click at [191, 88] on textarea "The electric cars are significant shift on automotive technolgy from moving int…" at bounding box center [253, 111] width 348 height 56
click at [191, 89] on textarea "The electric cars are significant shift on automotive technolgy from moving int…" at bounding box center [253, 111] width 348 height 56
click at [215, 103] on textarea "The electric cars are significant shift on automotive technolgy from moving int…" at bounding box center [253, 111] width 348 height 56
click at [248, 103] on textarea "The electric cars are significant shift on automotive technolgy from moving int…" at bounding box center [253, 111] width 348 height 56
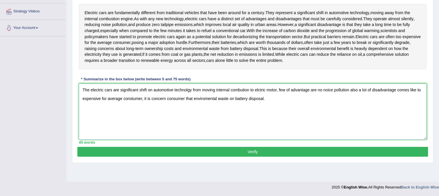
click at [248, 89] on textarea "The electric cars are significant shift on automotive technolgy from moving int…" at bounding box center [253, 111] width 348 height 56
click at [280, 91] on textarea "The electric cars are significant shift on automotive technolgy from moving int…" at bounding box center [253, 111] width 348 height 56
click at [267, 88] on textarea "The electric cars are significant shift on automotive technolgy from moving int…" at bounding box center [253, 111] width 348 height 56
drag, startPoint x: 221, startPoint y: 97, endPoint x: 198, endPoint y: 103, distance: 23.8
click at [198, 103] on textarea "The electric cars are significant shift on automotive technolgy from moving int…" at bounding box center [253, 111] width 348 height 56
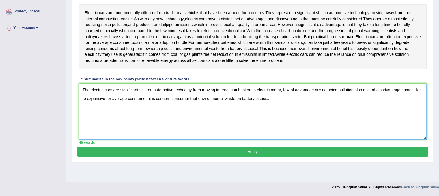
click at [146, 97] on textarea "The electric cars are significant shift on automotive technolgy from moving int…" at bounding box center [253, 111] width 348 height 56
click at [147, 97] on textarea "The electric cars are significant shift on automotive technolgy from moving int…" at bounding box center [253, 111] width 348 height 56
paste textarea "customer"
drag, startPoint x: 81, startPoint y: 88, endPoint x: 303, endPoint y: 118, distance: 223.6
click at [303, 118] on textarea "The electric cars are significant shift on automotive technolgy from moving int…" at bounding box center [253, 111] width 348 height 56
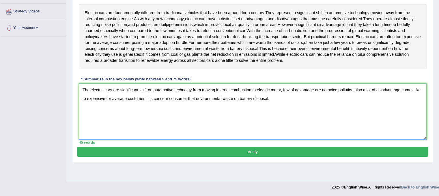
type textarea "The electric cars are significant shift on automotive technolgy from moving int…"
click at [270, 149] on button "Verify" at bounding box center [252, 152] width 351 height 10
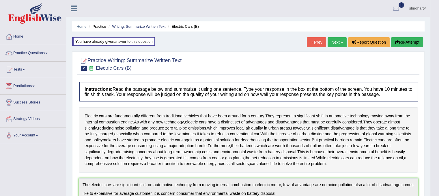
click at [412, 42] on button "Re-Attempt" at bounding box center [407, 42] width 32 height 10
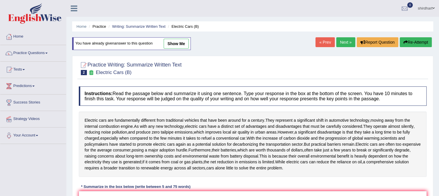
scroll to position [107, 0]
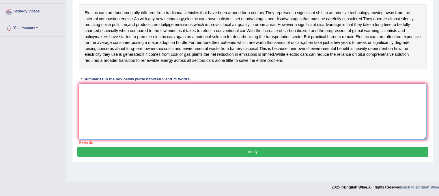
click at [266, 96] on textarea at bounding box center [253, 111] width 348 height 56
paste textarea "The electric cars are significant shift on automotive technolgy from moving int…"
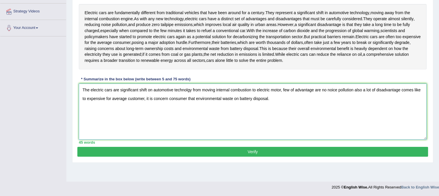
type textarea "The electric cars are significant shift on automotive technolgy from moving int…"
click at [253, 152] on button "Verify" at bounding box center [252, 152] width 351 height 10
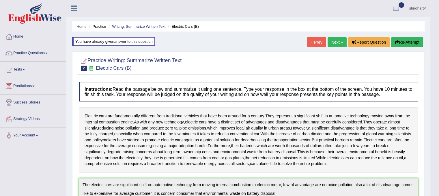
scroll to position [0, 0]
click at [416, 46] on button "Re-Attempt" at bounding box center [407, 42] width 32 height 10
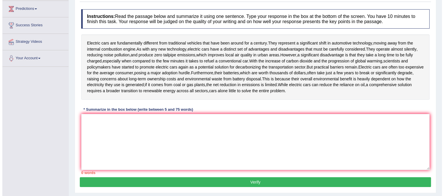
scroll to position [107, 0]
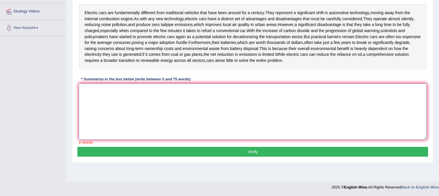
click at [174, 110] on textarea at bounding box center [253, 111] width 348 height 56
paste textarea "The electric cars are significant shift on automotive technolgy from moving int…"
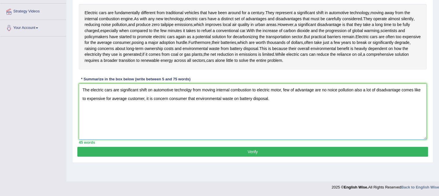
click at [336, 89] on textarea "The electric cars are significant shift on automotive technolgy from moving int…" at bounding box center [253, 111] width 348 height 56
click at [192, 88] on textarea "The electric cars are significant shift on automotive technolgy from moving int…" at bounding box center [253, 111] width 348 height 56
drag, startPoint x: 81, startPoint y: 86, endPoint x: 338, endPoint y: 129, distance: 260.5
click at [339, 132] on textarea "The electric cars are significant shift on automotive technology from moving in…" at bounding box center [253, 111] width 348 height 56
type textarea "The electric cars are significant shift on automotive technology from moving in…"
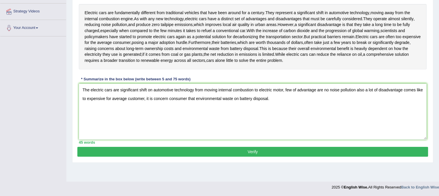
click at [311, 149] on button "Verify" at bounding box center [252, 152] width 351 height 10
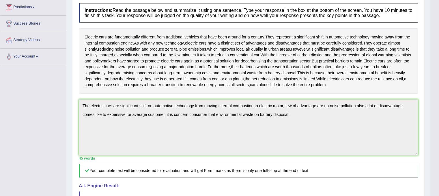
scroll to position [0, 0]
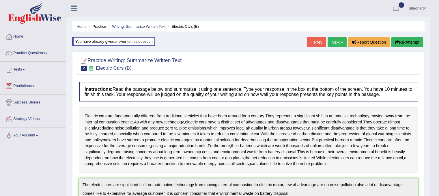
click at [333, 44] on link "Next »" at bounding box center [337, 42] width 19 height 10
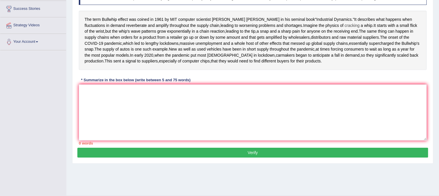
scroll to position [80, 0]
